Goal: Transaction & Acquisition: Purchase product/service

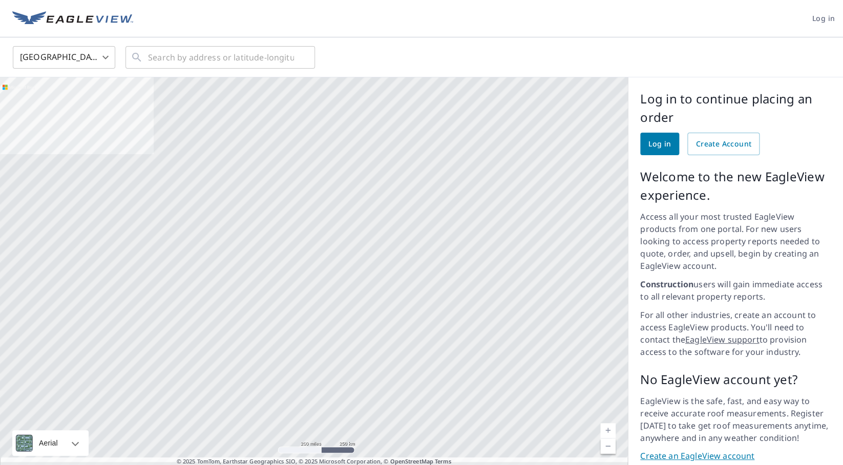
click at [665, 146] on span "Log in" at bounding box center [660, 144] width 23 height 13
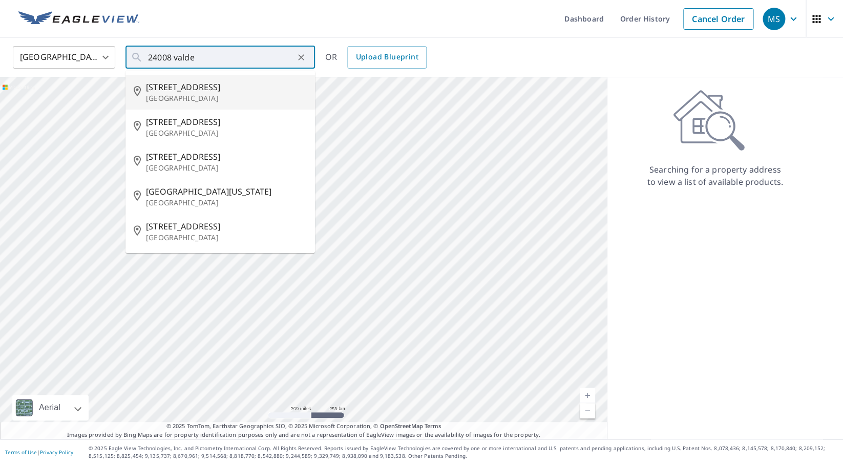
click at [230, 90] on span "[STREET_ADDRESS]" at bounding box center [226, 87] width 161 height 12
type input "[STREET_ADDRESS][PERSON_NAME]"
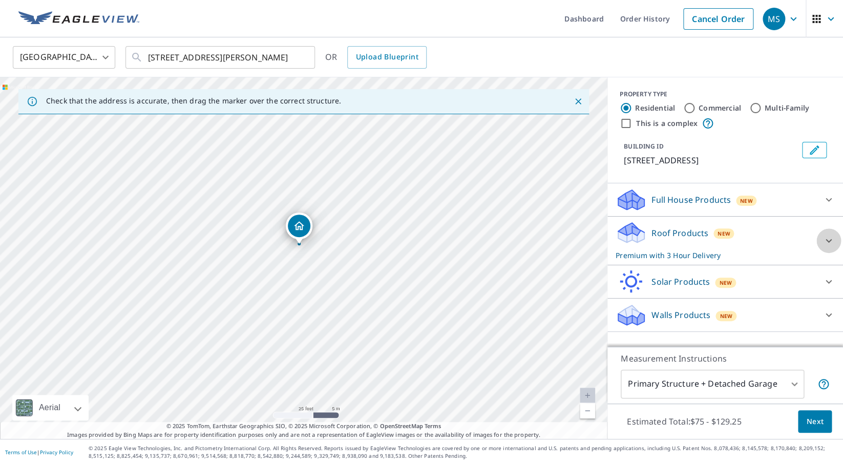
click at [829, 242] on icon at bounding box center [829, 241] width 6 height 4
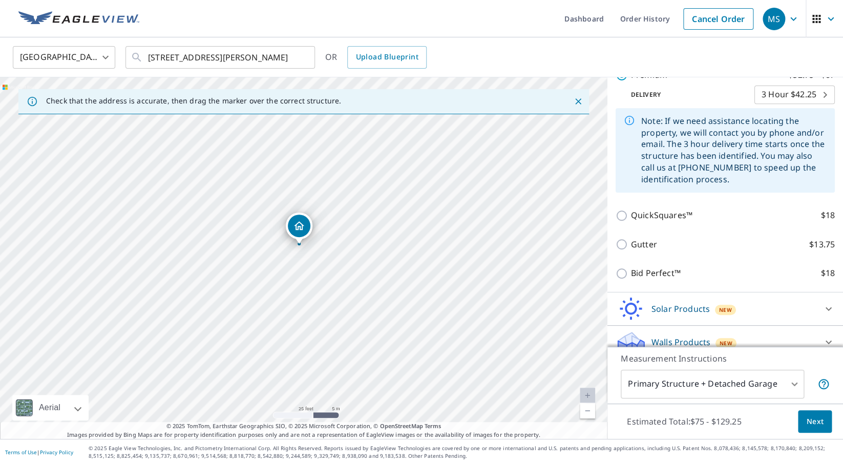
scroll to position [201, 0]
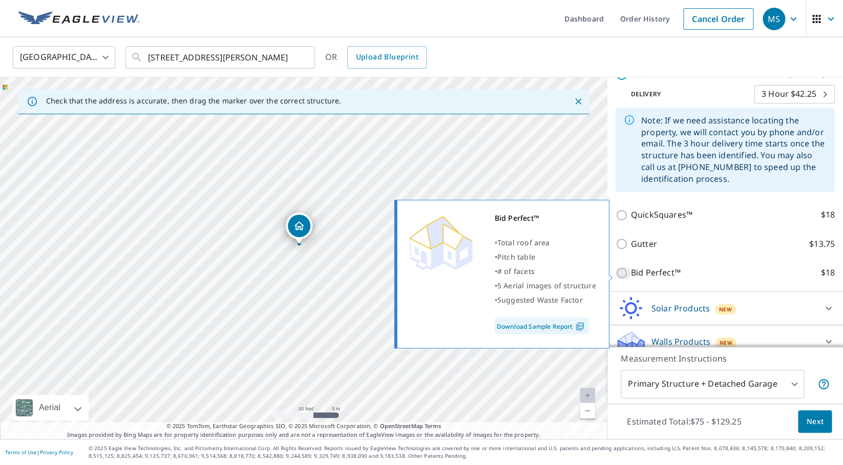
click at [623, 274] on input "Bid Perfect™ $18" at bounding box center [623, 273] width 15 height 12
checkbox input "true"
checkbox input "false"
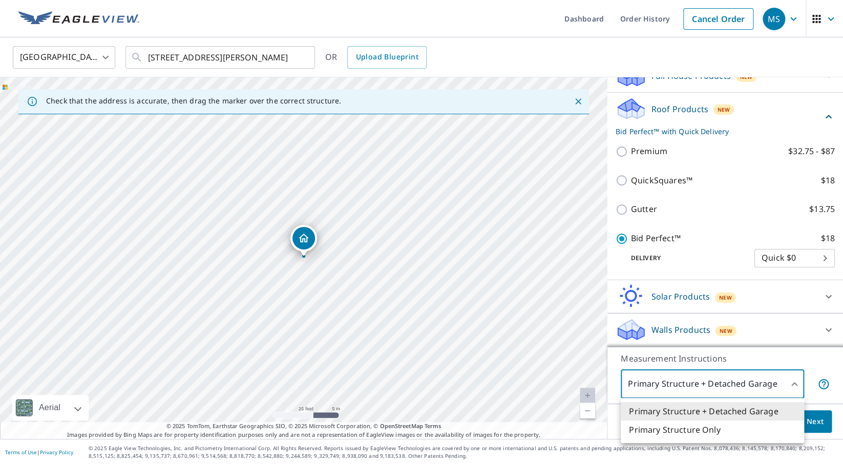
click at [795, 384] on body "MS MS Dashboard Order History Cancel Order MS [GEOGRAPHIC_DATA] [GEOGRAPHIC_DAT…" at bounding box center [421, 232] width 843 height 465
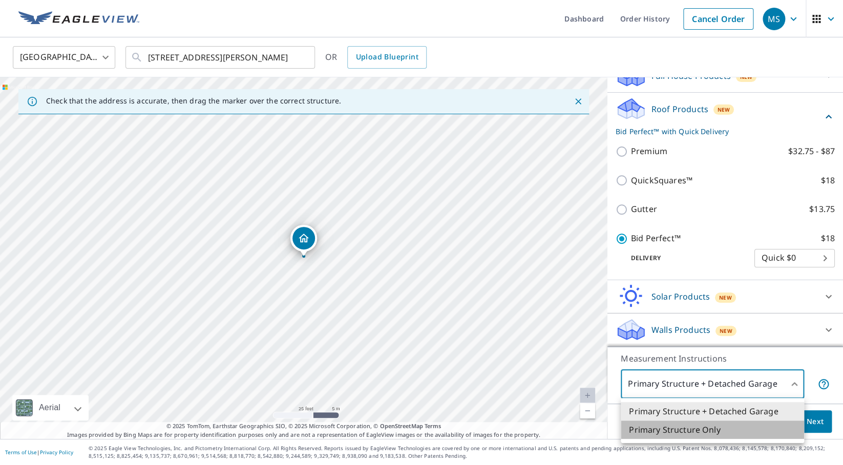
click at [679, 430] on li "Primary Structure Only" at bounding box center [712, 430] width 183 height 18
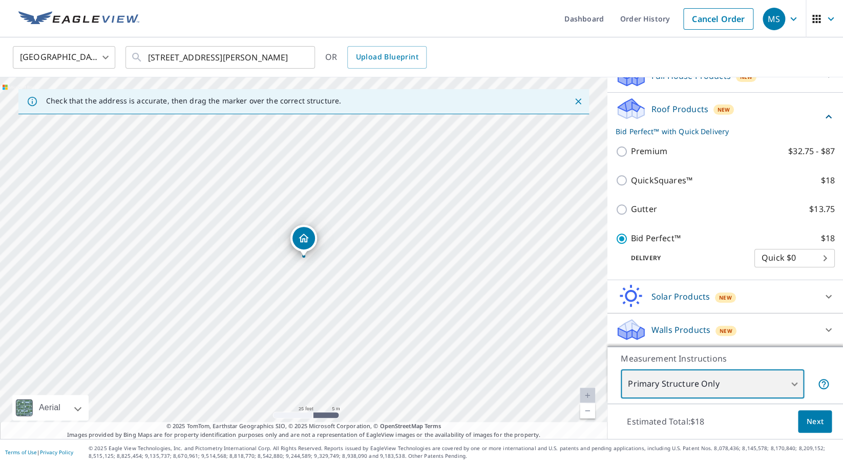
type input "2"
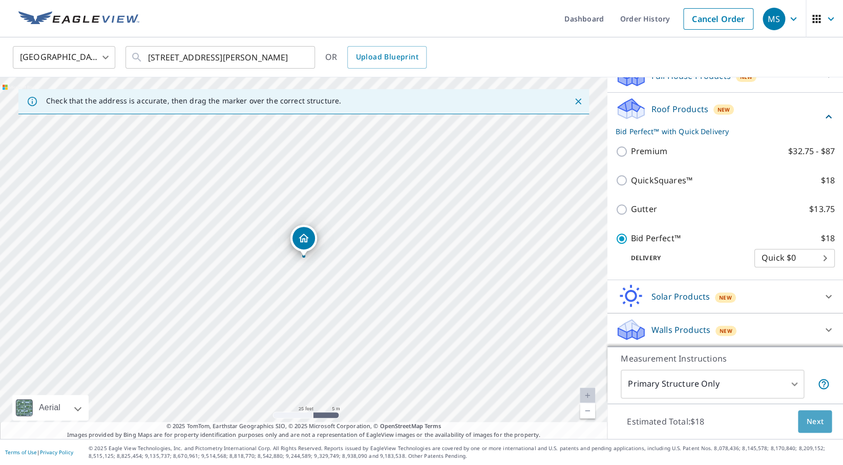
click at [820, 421] on span "Next" at bounding box center [814, 422] width 17 height 13
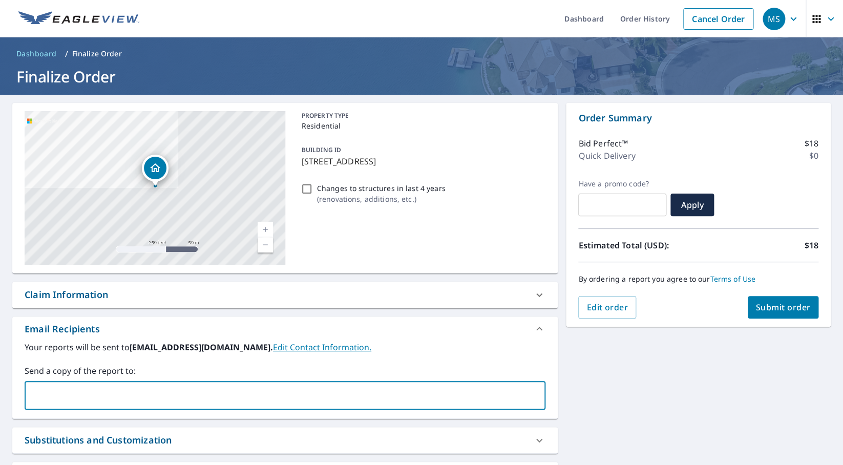
click at [67, 388] on input "text" at bounding box center [277, 395] width 496 height 19
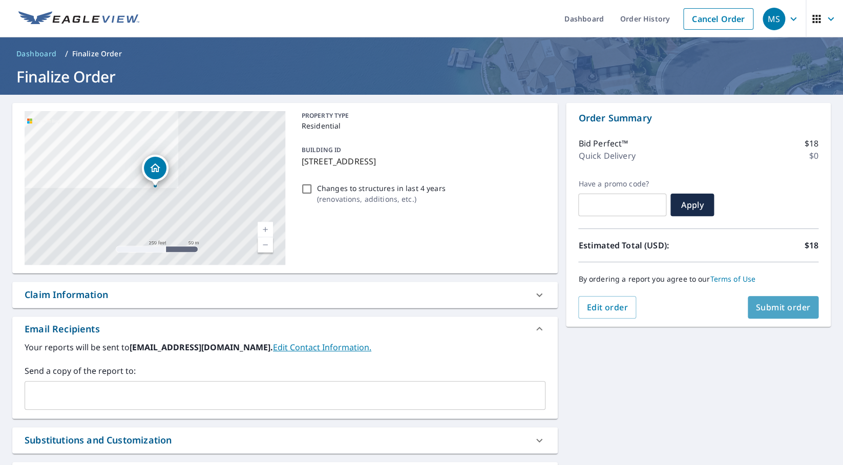
click at [783, 306] on span "Submit order" at bounding box center [783, 307] width 55 height 11
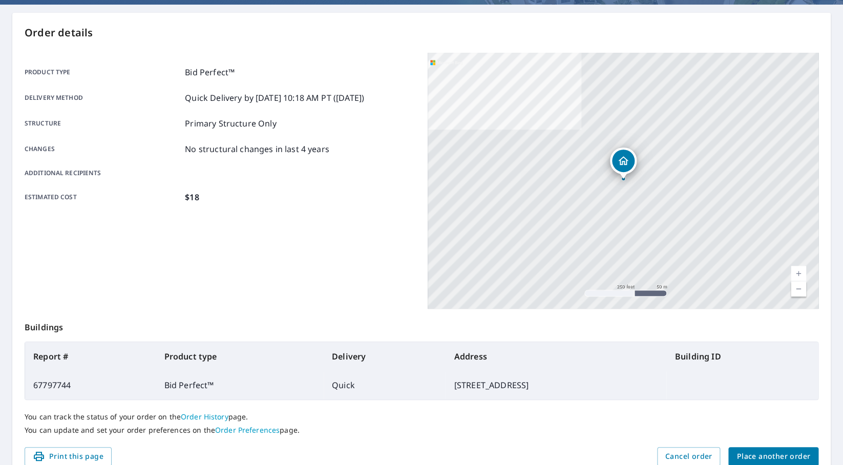
scroll to position [138, 0]
